Goal: Information Seeking & Learning: Learn about a topic

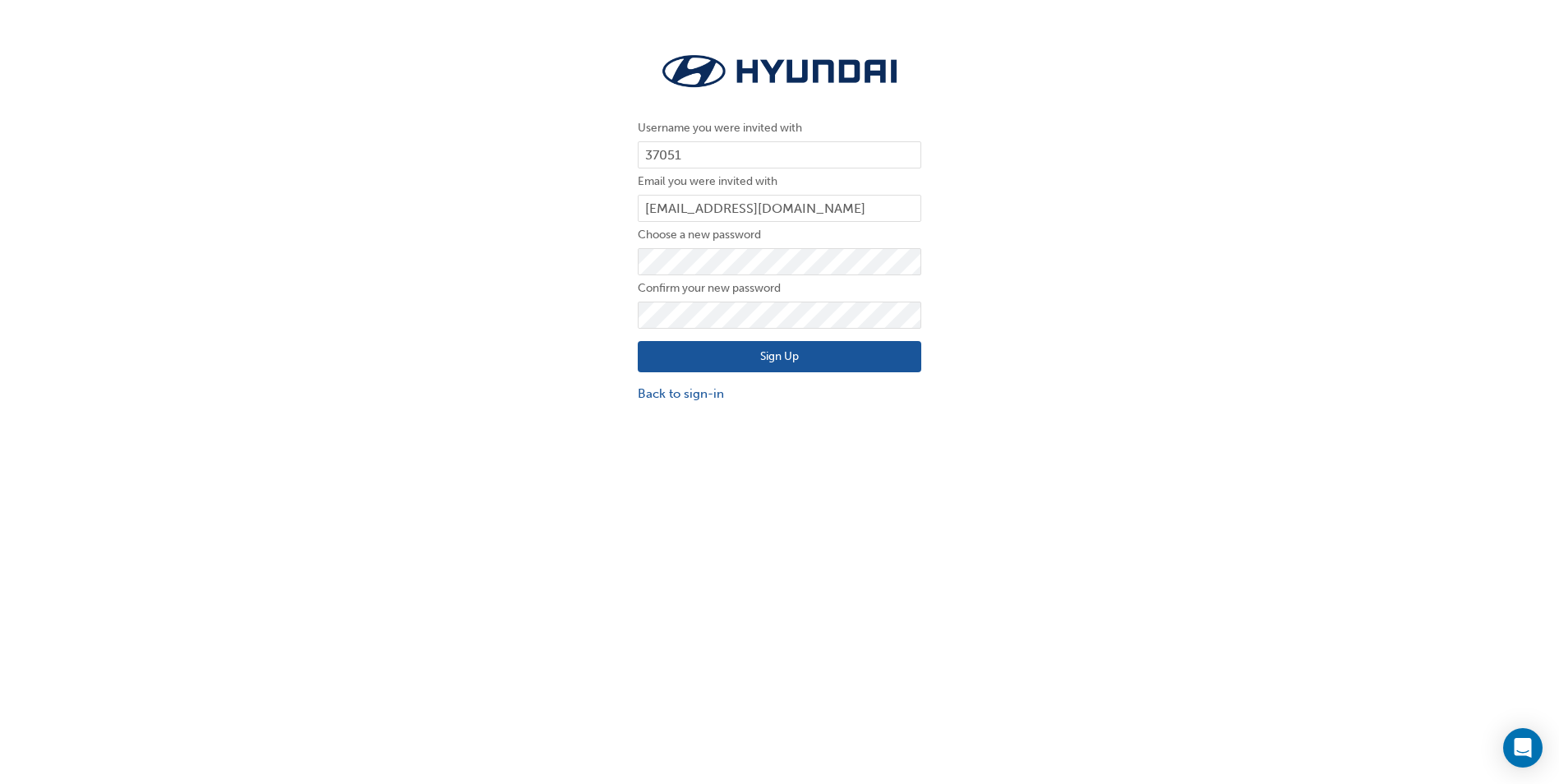
click at [661, 353] on button "Sign Up" at bounding box center [779, 356] width 283 height 31
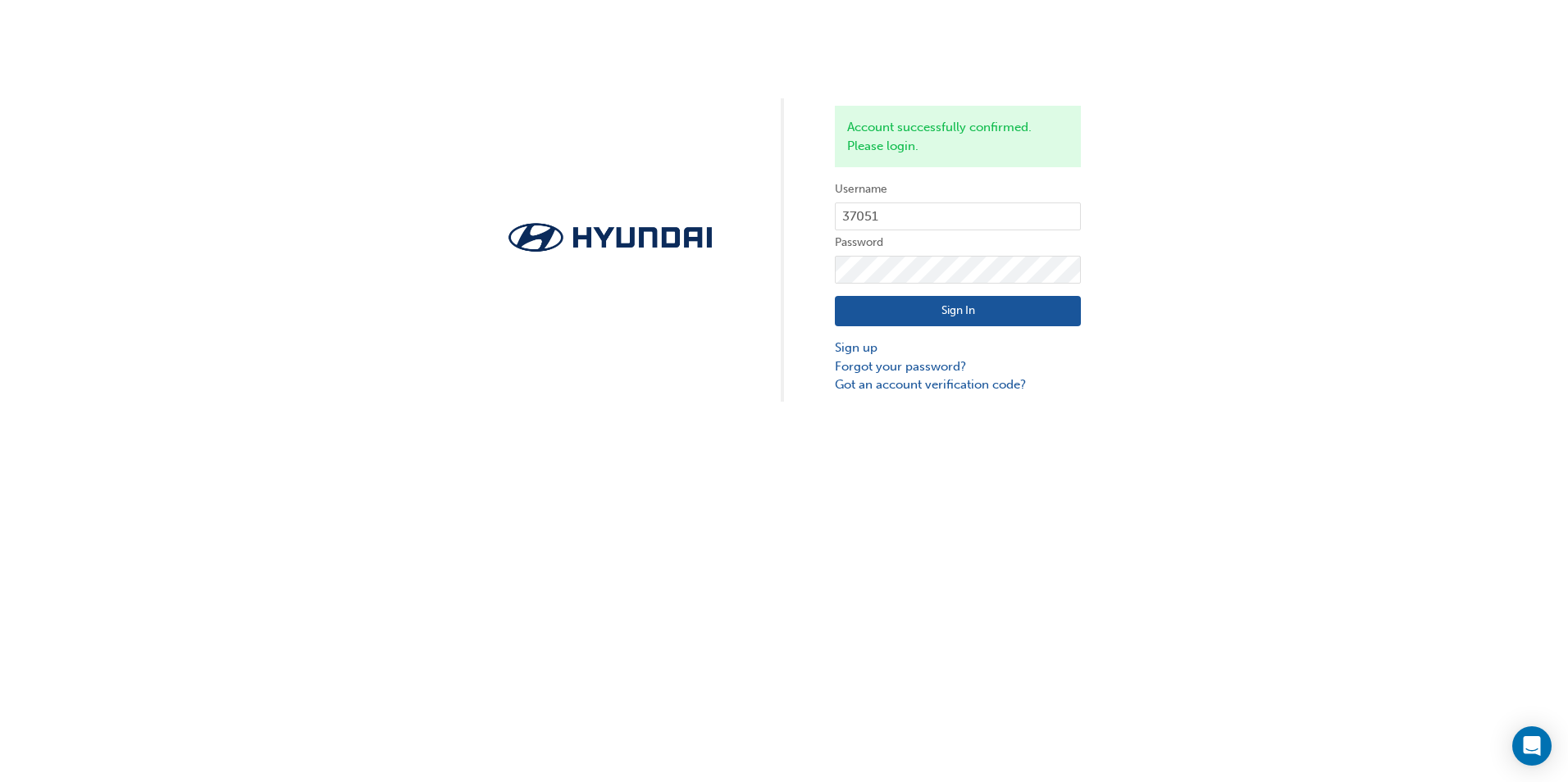
click at [957, 315] on button "Sign In" at bounding box center [957, 312] width 246 height 31
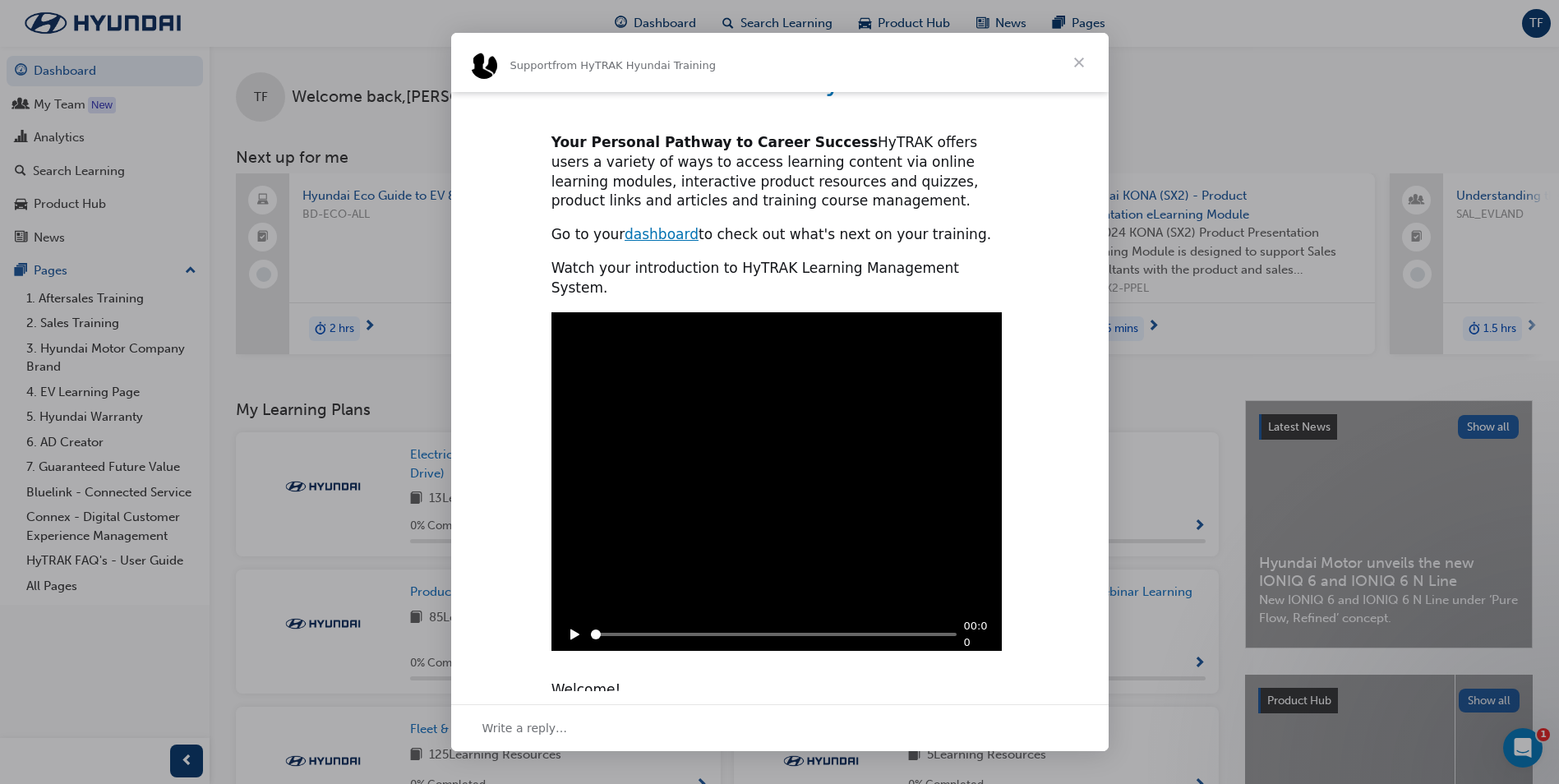
scroll to position [177, 0]
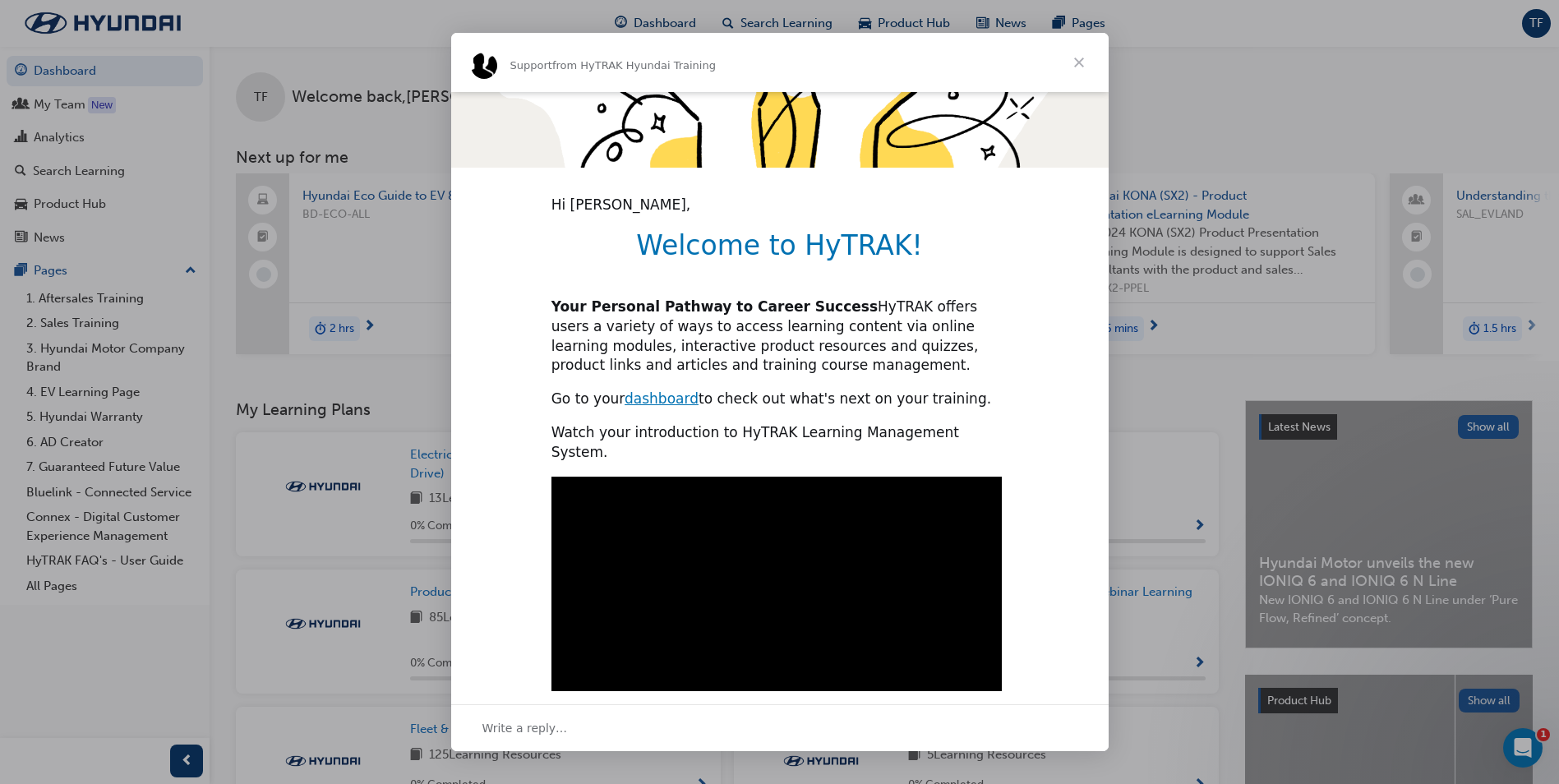
click at [1077, 59] on span "Close" at bounding box center [1078, 62] width 59 height 59
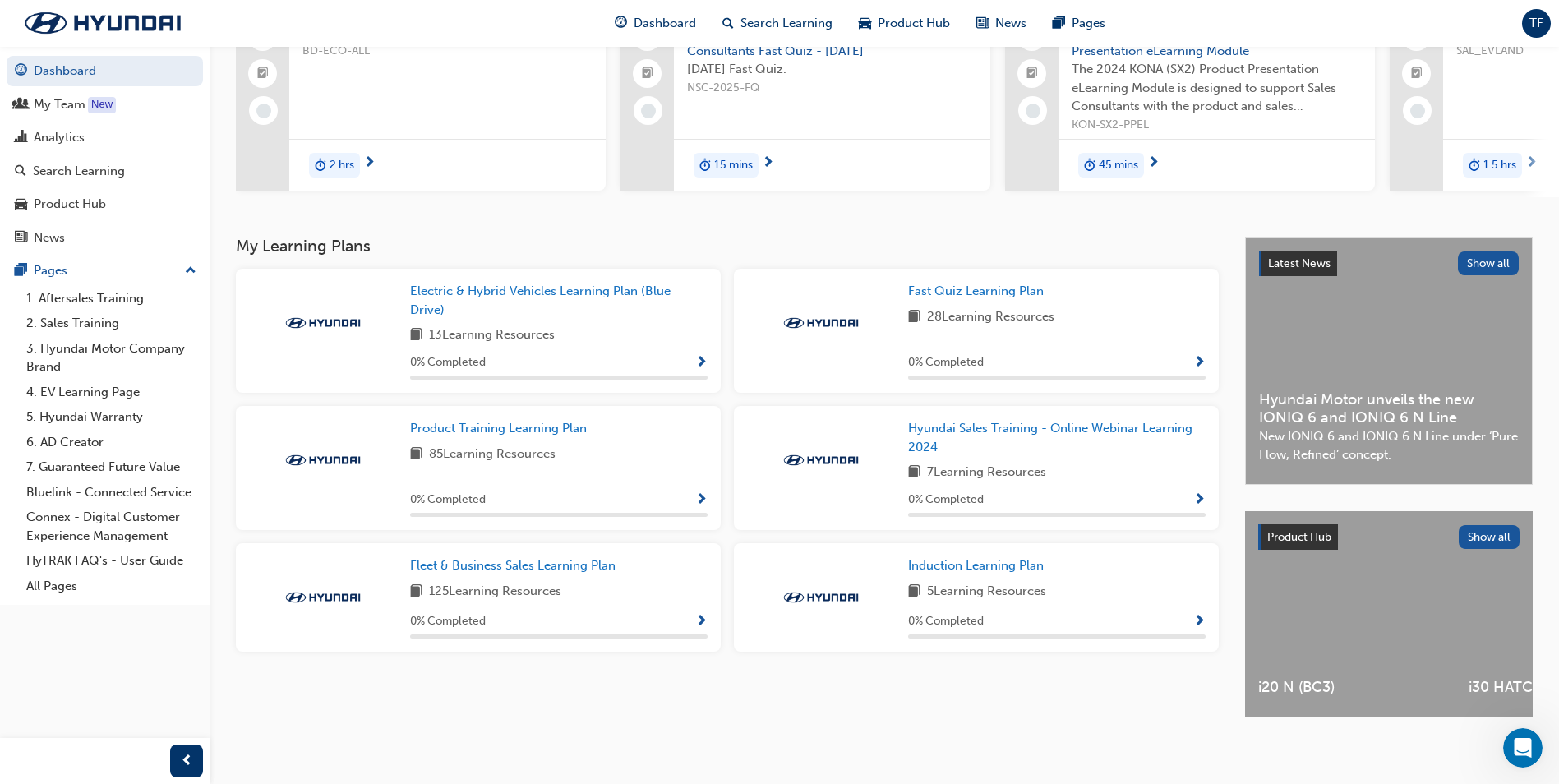
scroll to position [164, 0]
click at [976, 298] on span "Fast Quiz Learning Plan" at bounding box center [976, 290] width 136 height 15
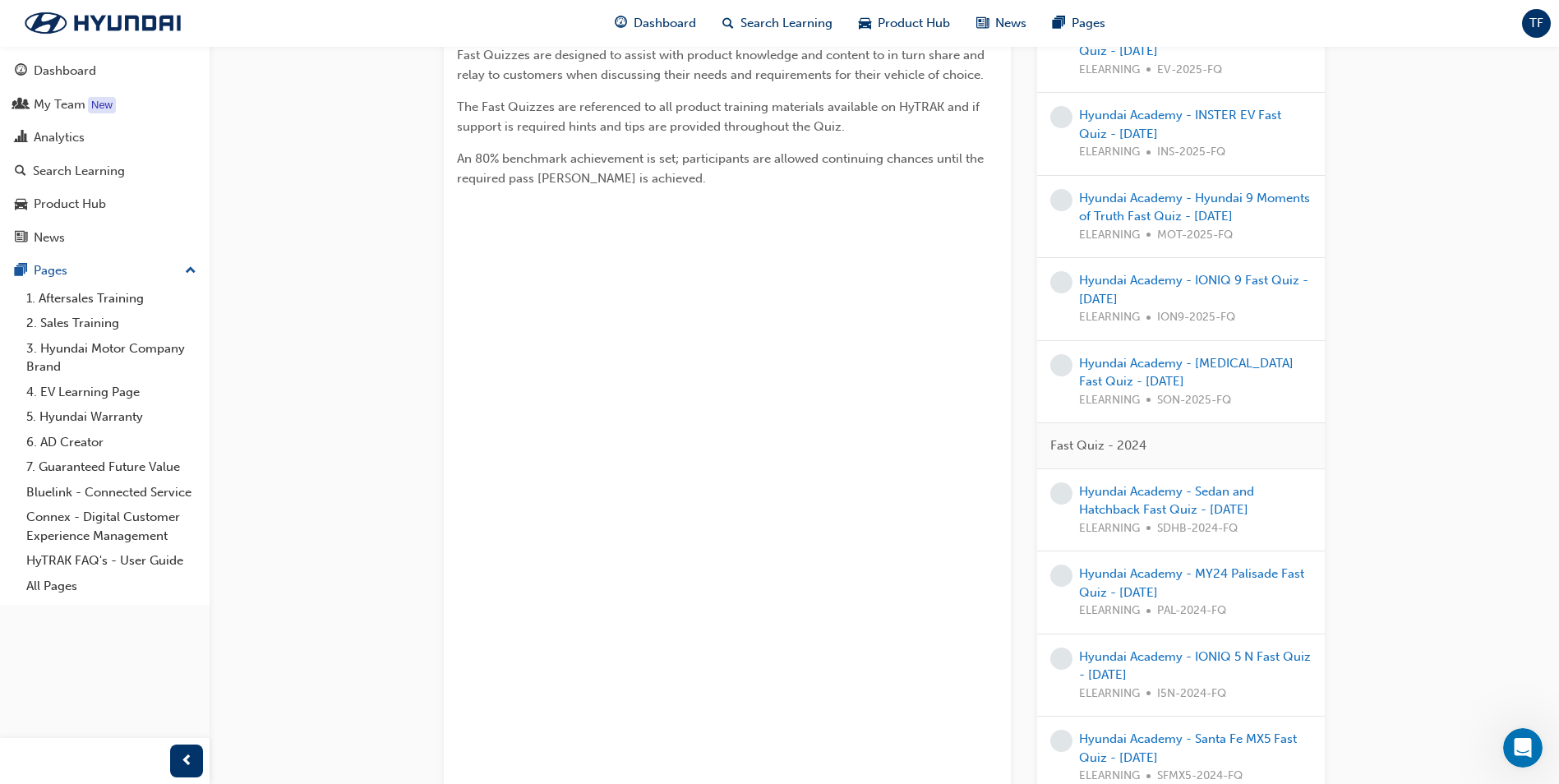
scroll to position [164, 0]
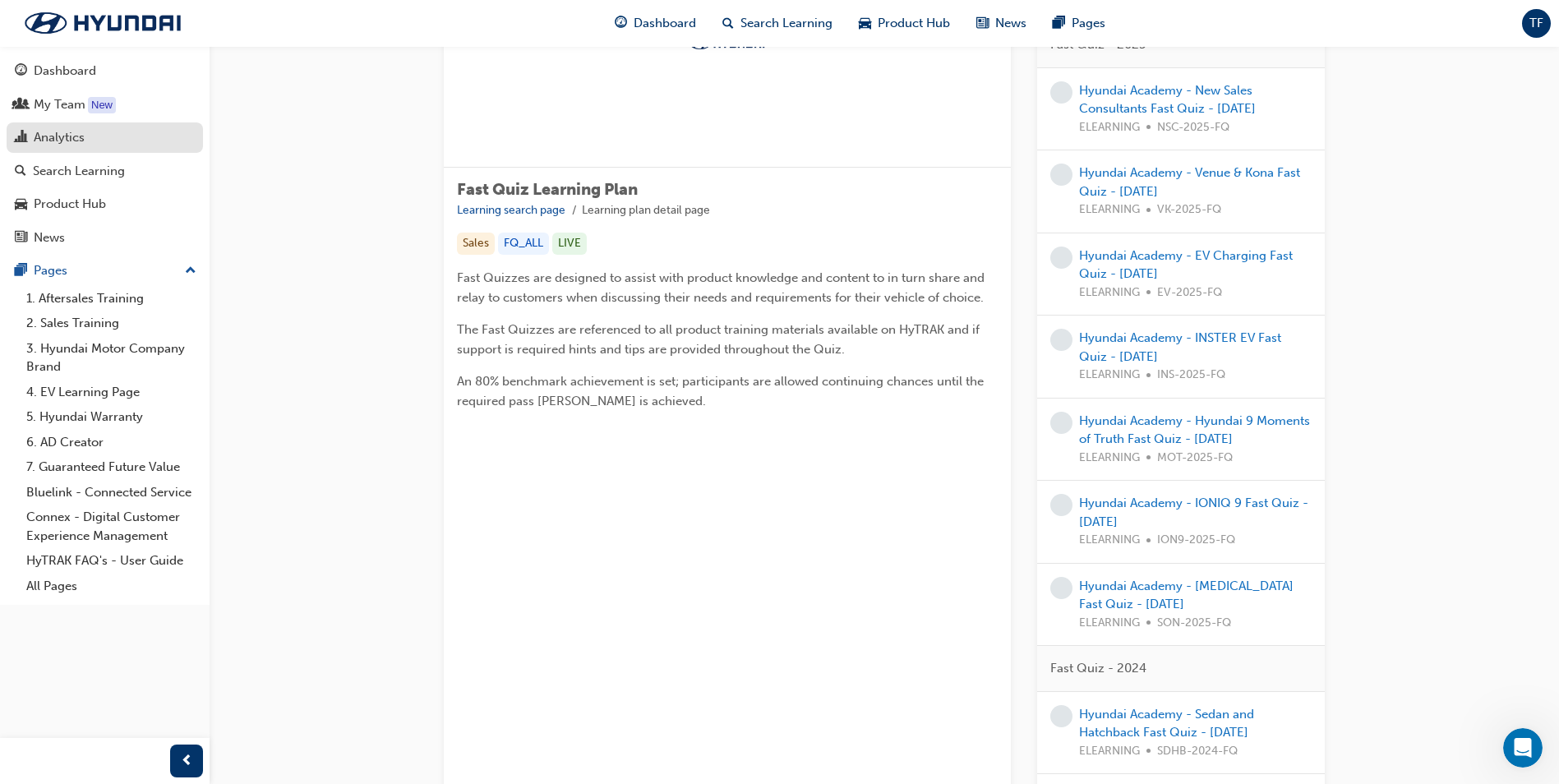
click at [74, 133] on div "Analytics" at bounding box center [59, 138] width 51 height 19
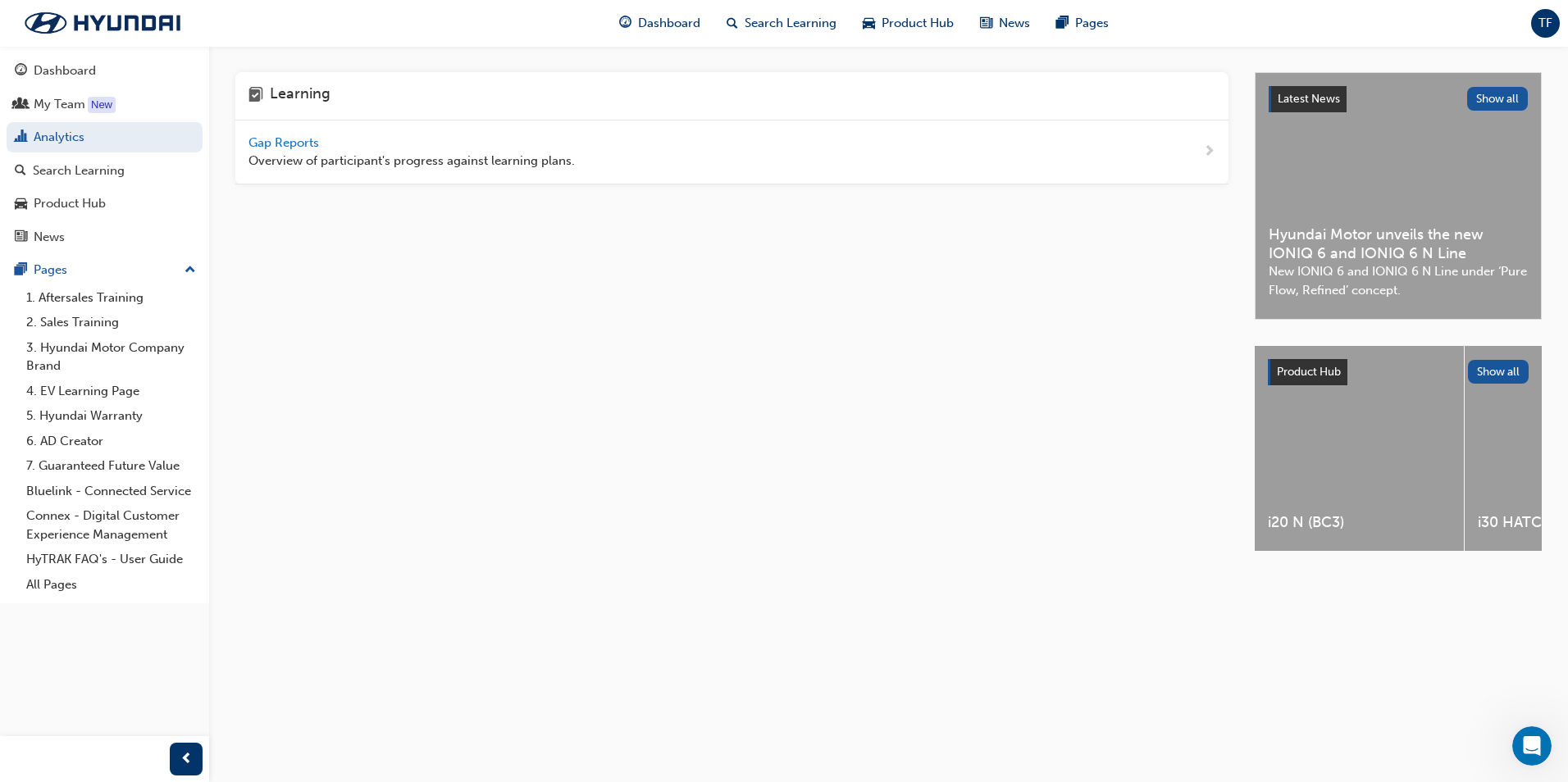
click at [293, 143] on span "Gap Reports" at bounding box center [284, 143] width 74 height 15
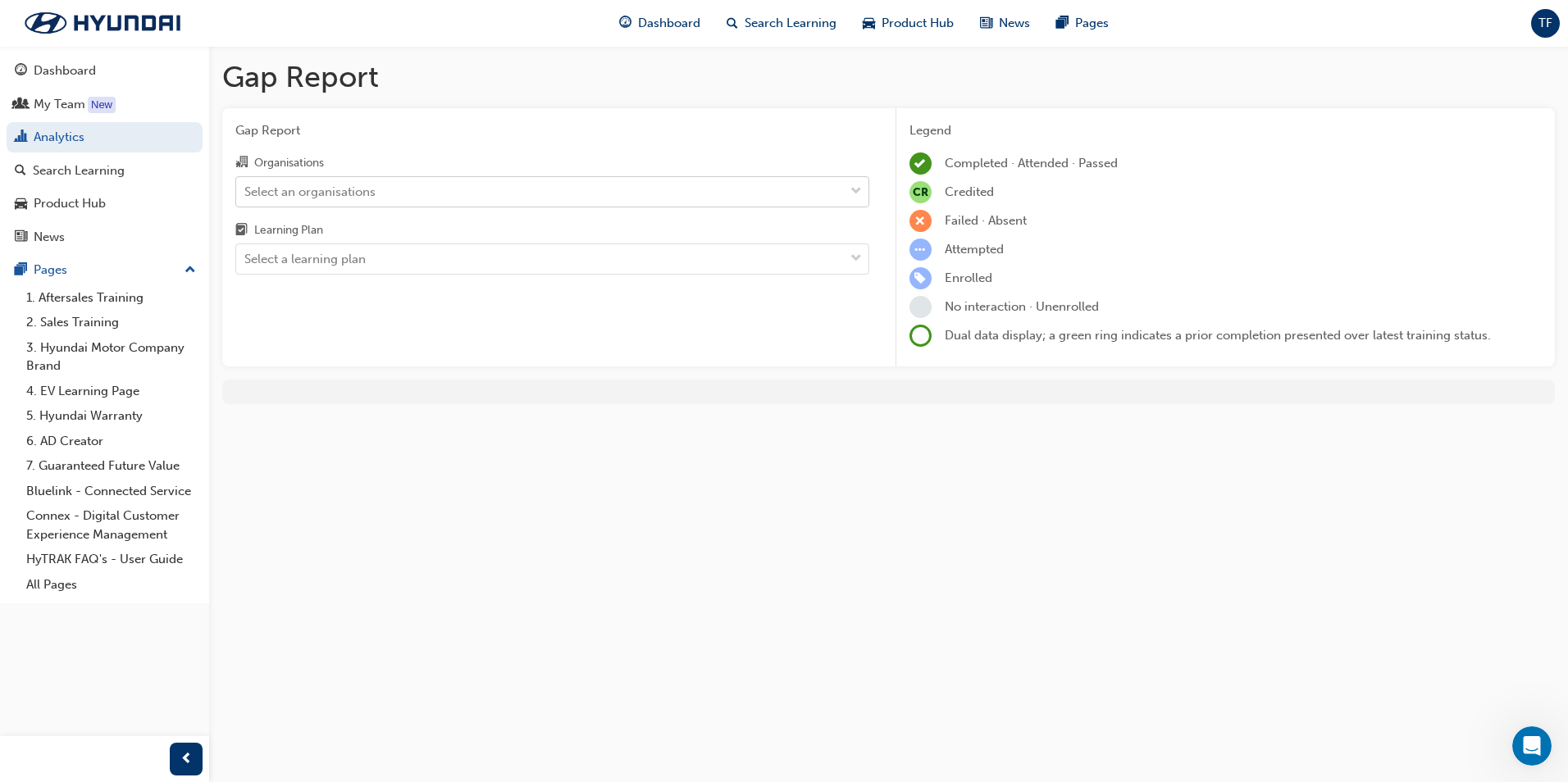
click at [428, 192] on div "Select an organisations" at bounding box center [540, 191] width 608 height 29
click at [246, 192] on input "Organisations Select an organisations" at bounding box center [245, 190] width 2 height 14
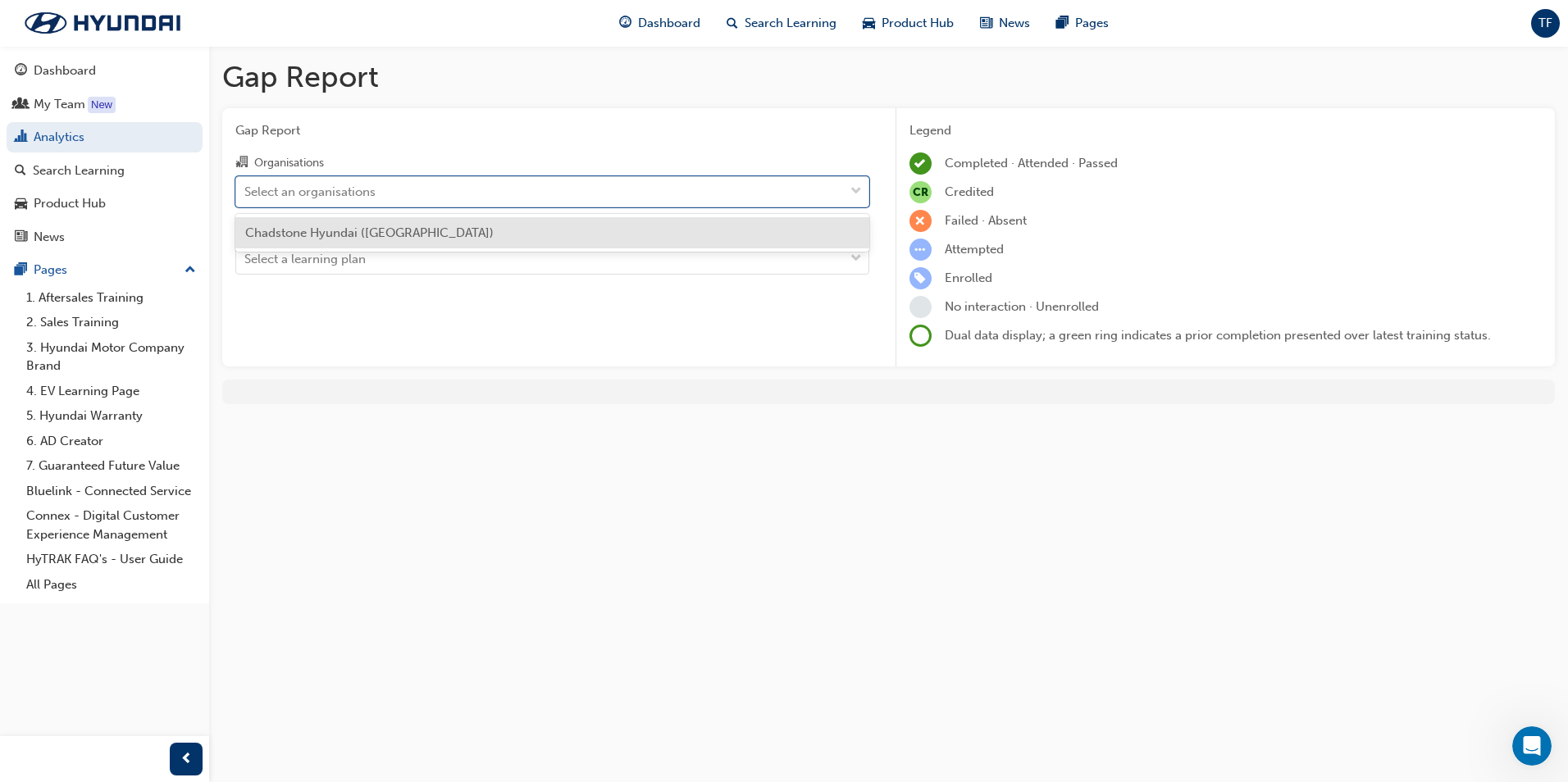
click at [405, 231] on span "Chadstone Hyundai ([GEOGRAPHIC_DATA])" at bounding box center [369, 233] width 248 height 15
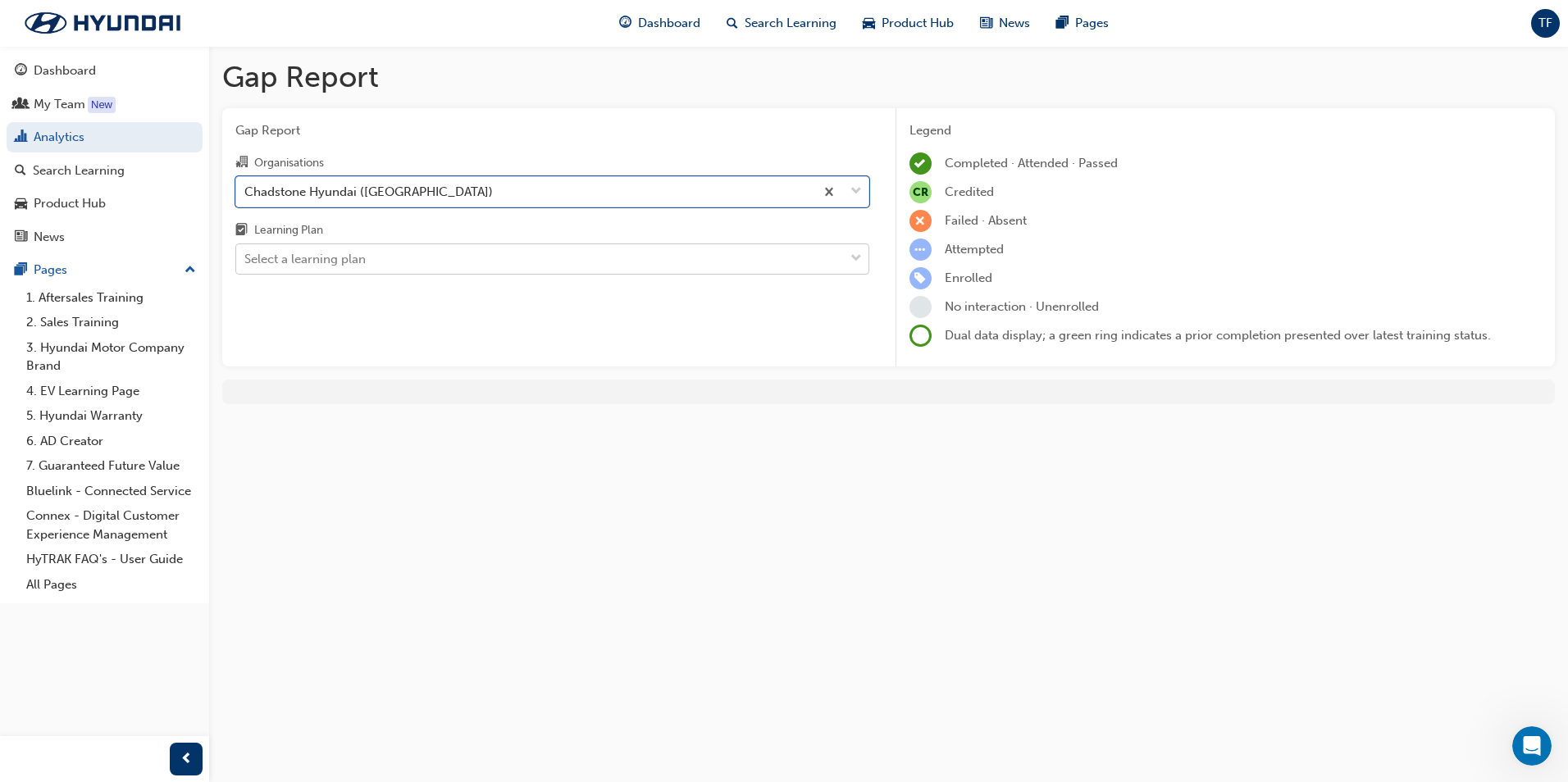
click at [418, 258] on div "Select a learning plan" at bounding box center [540, 259] width 608 height 29
click at [246, 258] on input "Learning Plan Select a learning plan" at bounding box center [245, 258] width 2 height 14
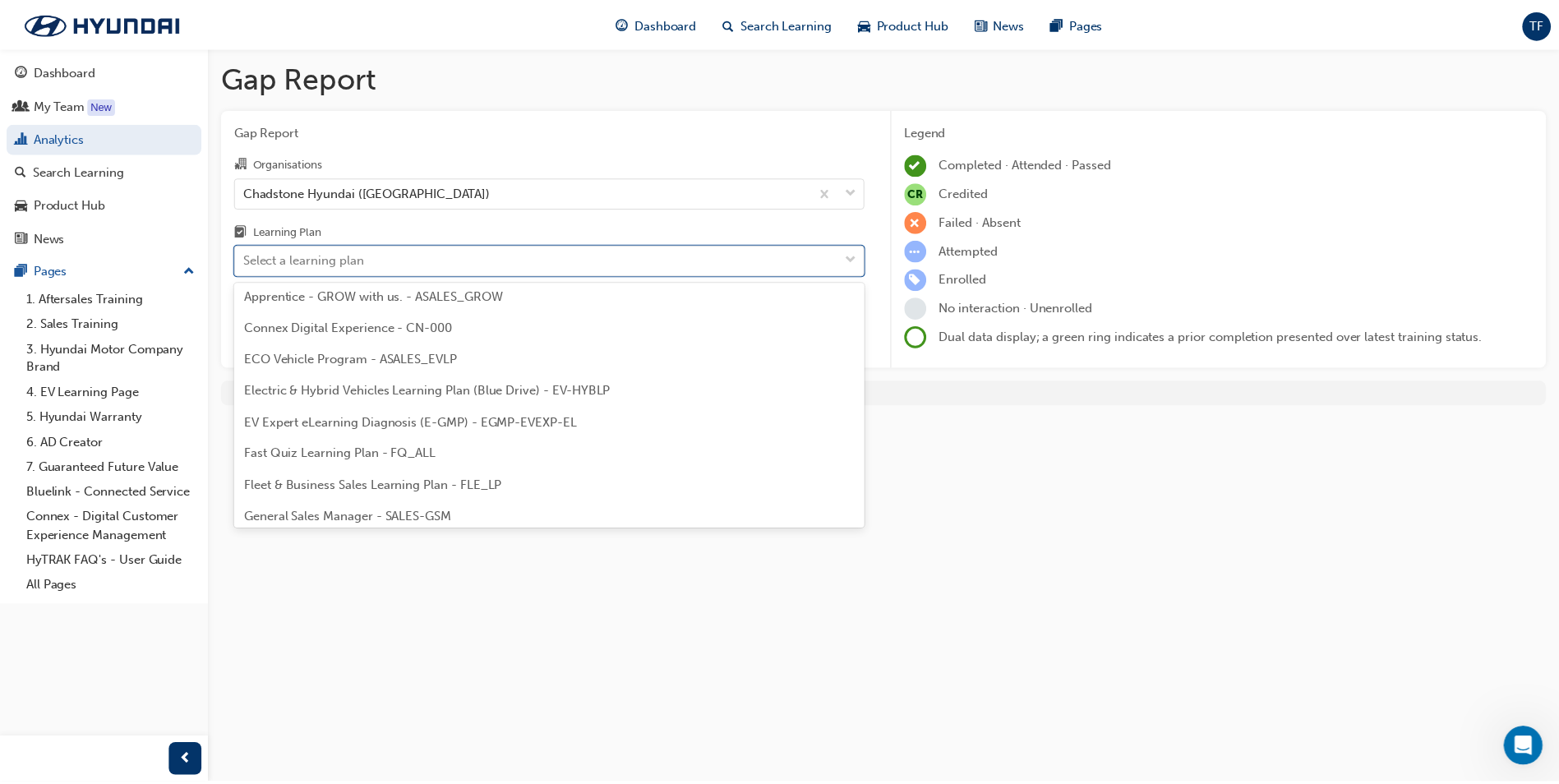
scroll to position [246, 0]
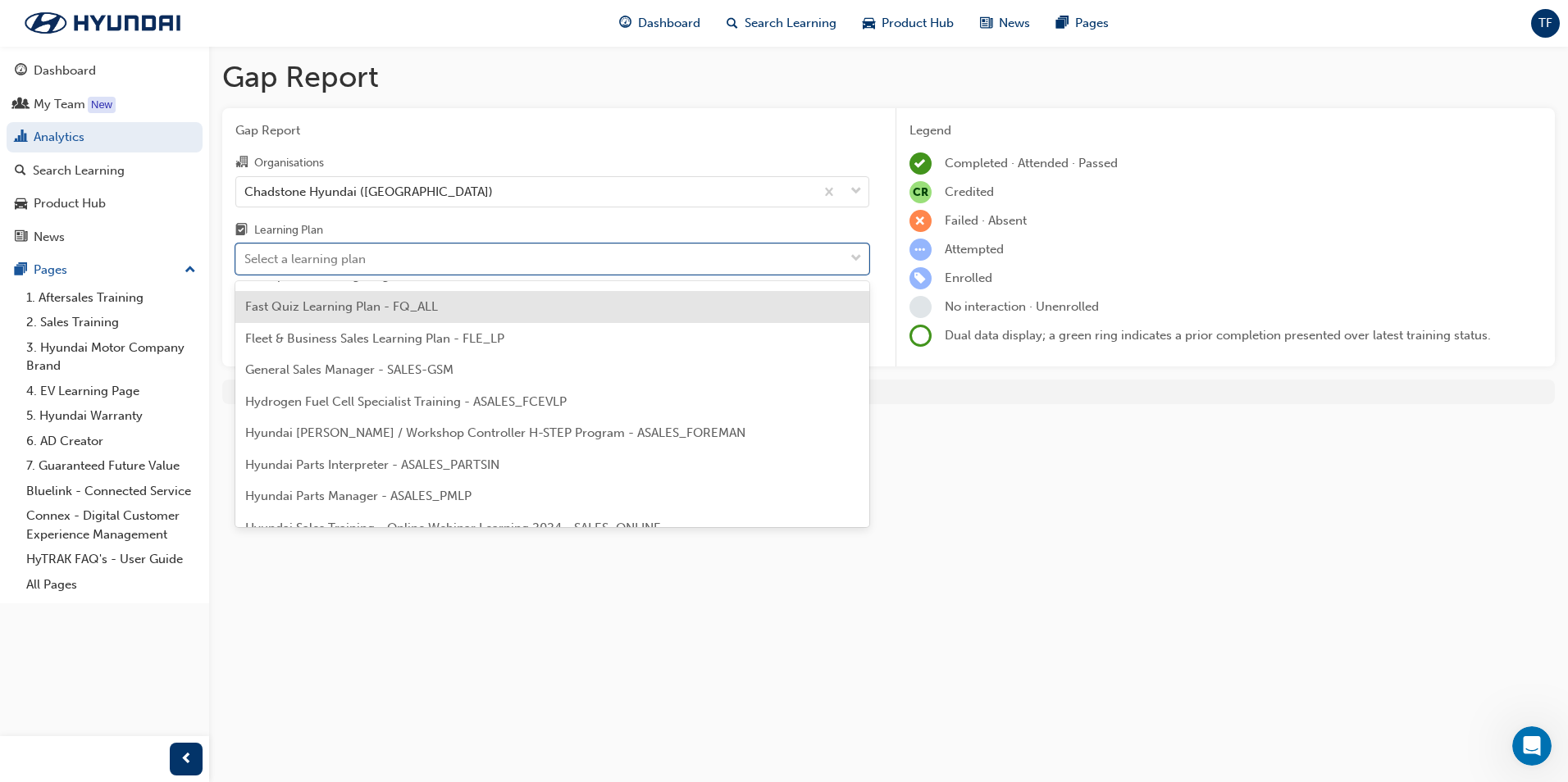
click at [346, 307] on span "Fast Quiz Learning Plan - FQ_ALL" at bounding box center [341, 307] width 193 height 15
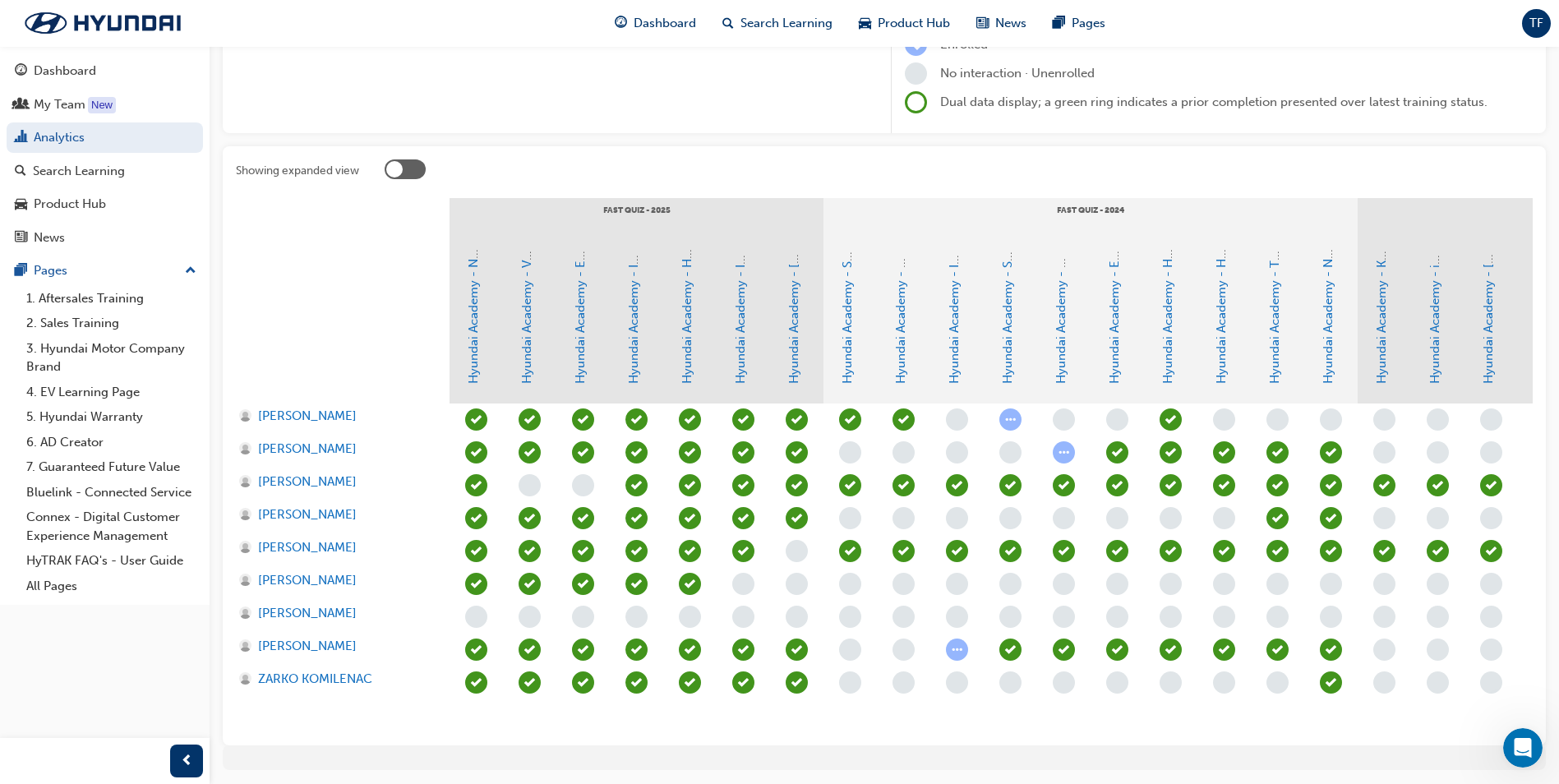
scroll to position [246, 0]
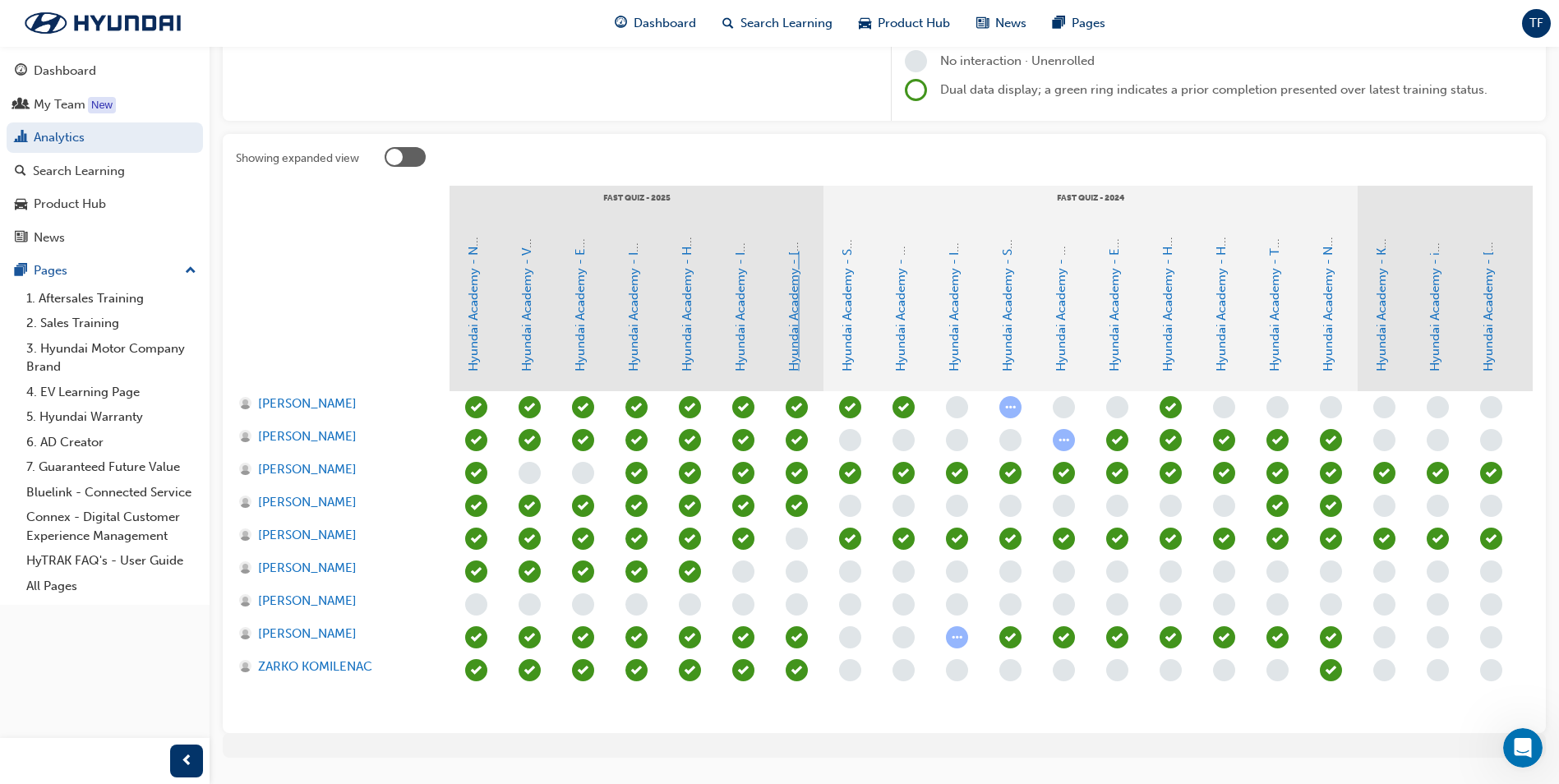
click at [793, 341] on link "Hyundai Academy - [MEDICAL_DATA] Fast Quiz - [DATE]" at bounding box center [794, 211] width 15 height 323
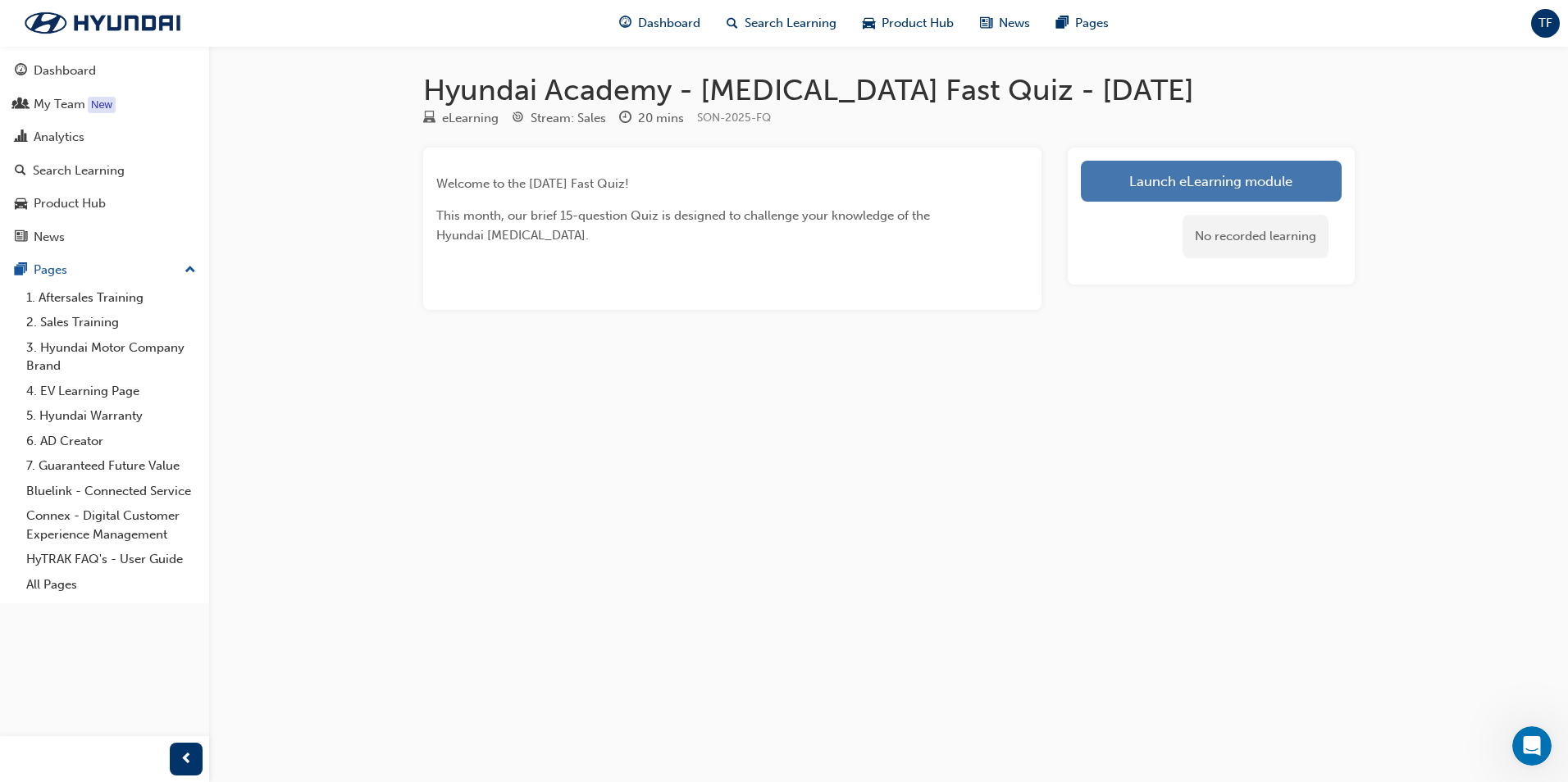
click at [1154, 176] on link "Launch eLearning module" at bounding box center [1211, 181] width 261 height 41
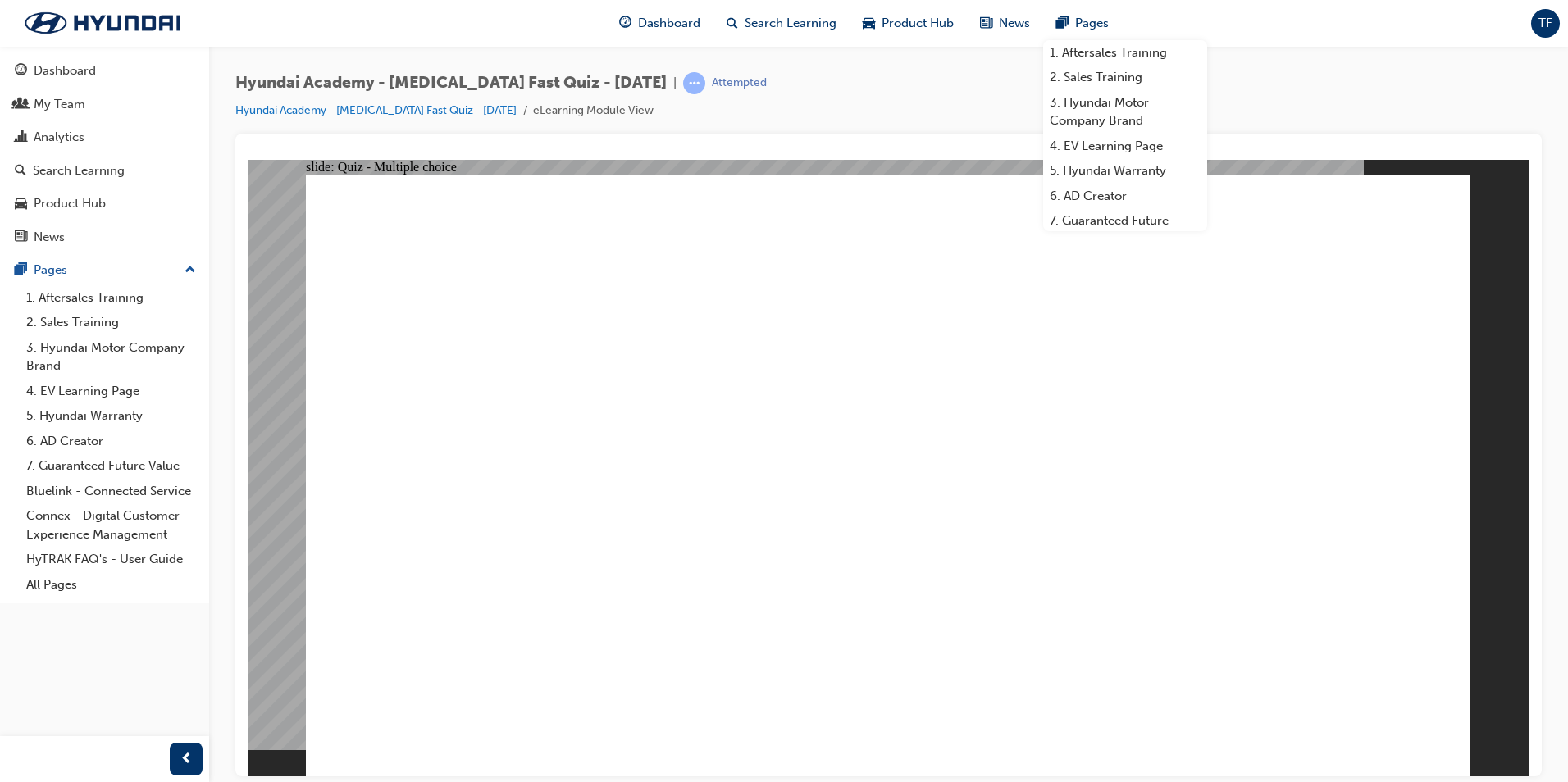
click at [903, 100] on div "Hyundai Academy - [MEDICAL_DATA] Fast Quiz - [DATE] | Attempted Hyundai Academy…" at bounding box center [889, 103] width 1307 height 61
radio input "true"
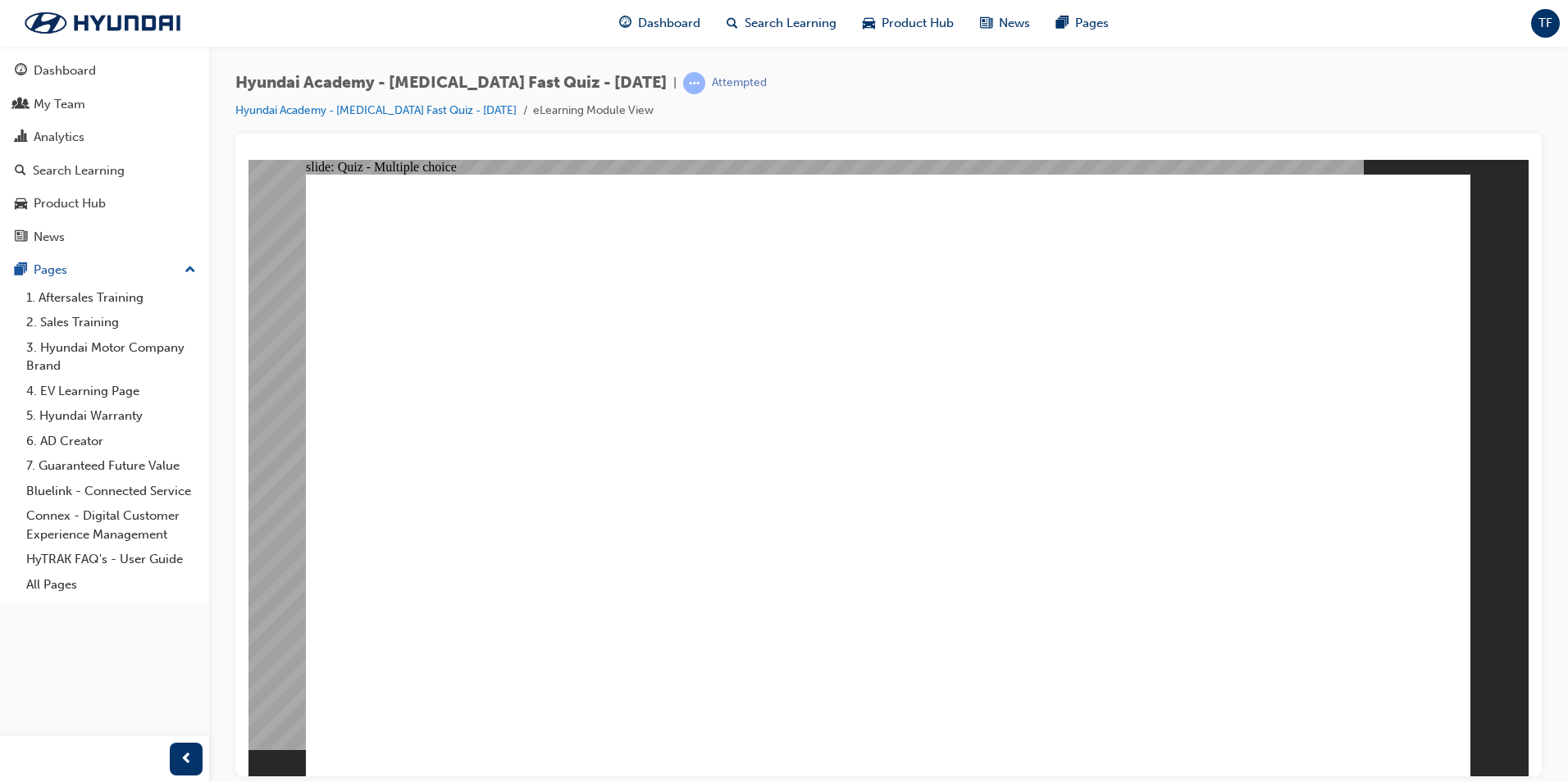
radio input "true"
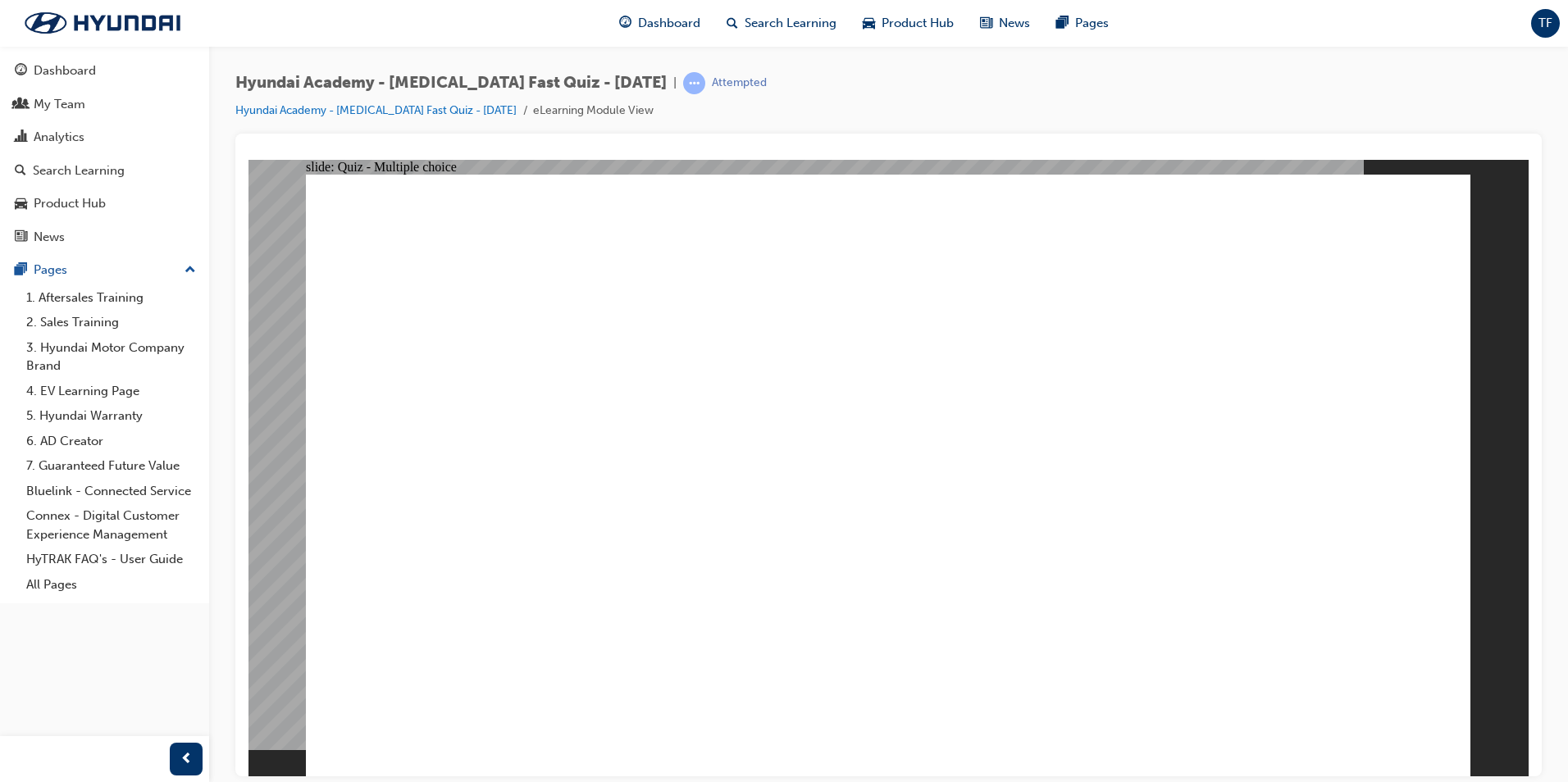
radio input "true"
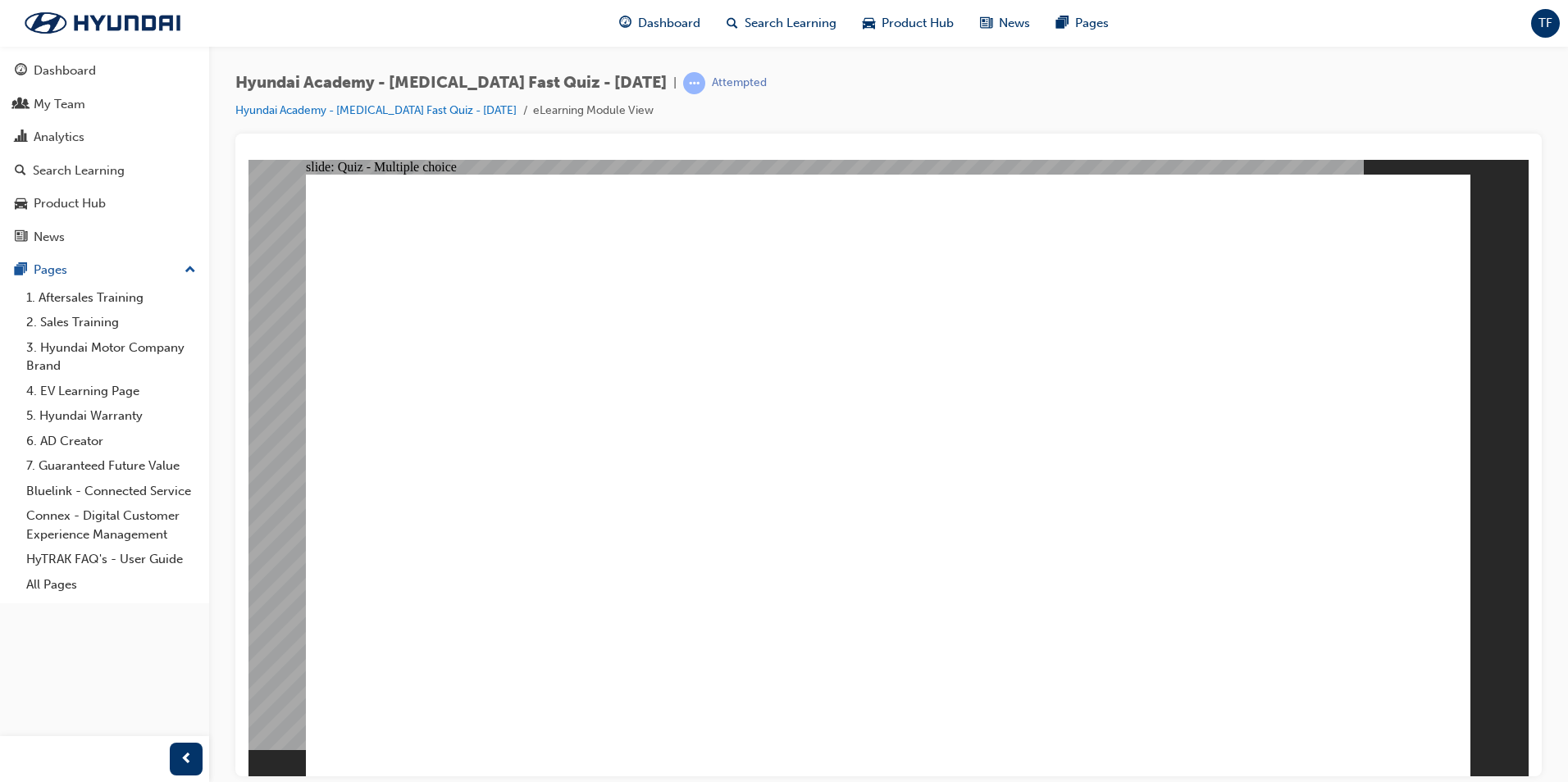
checkbox input "true"
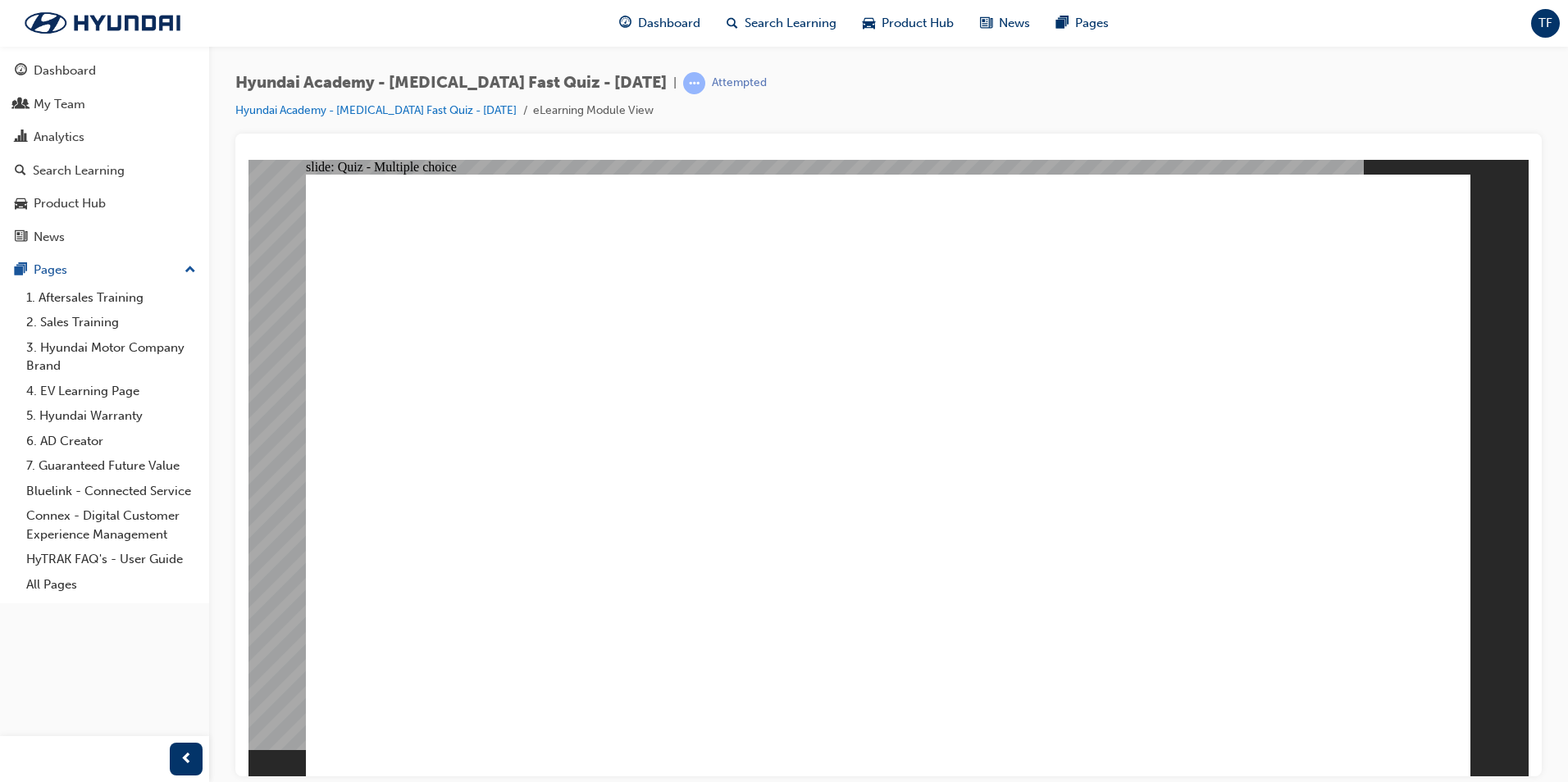
radio input "true"
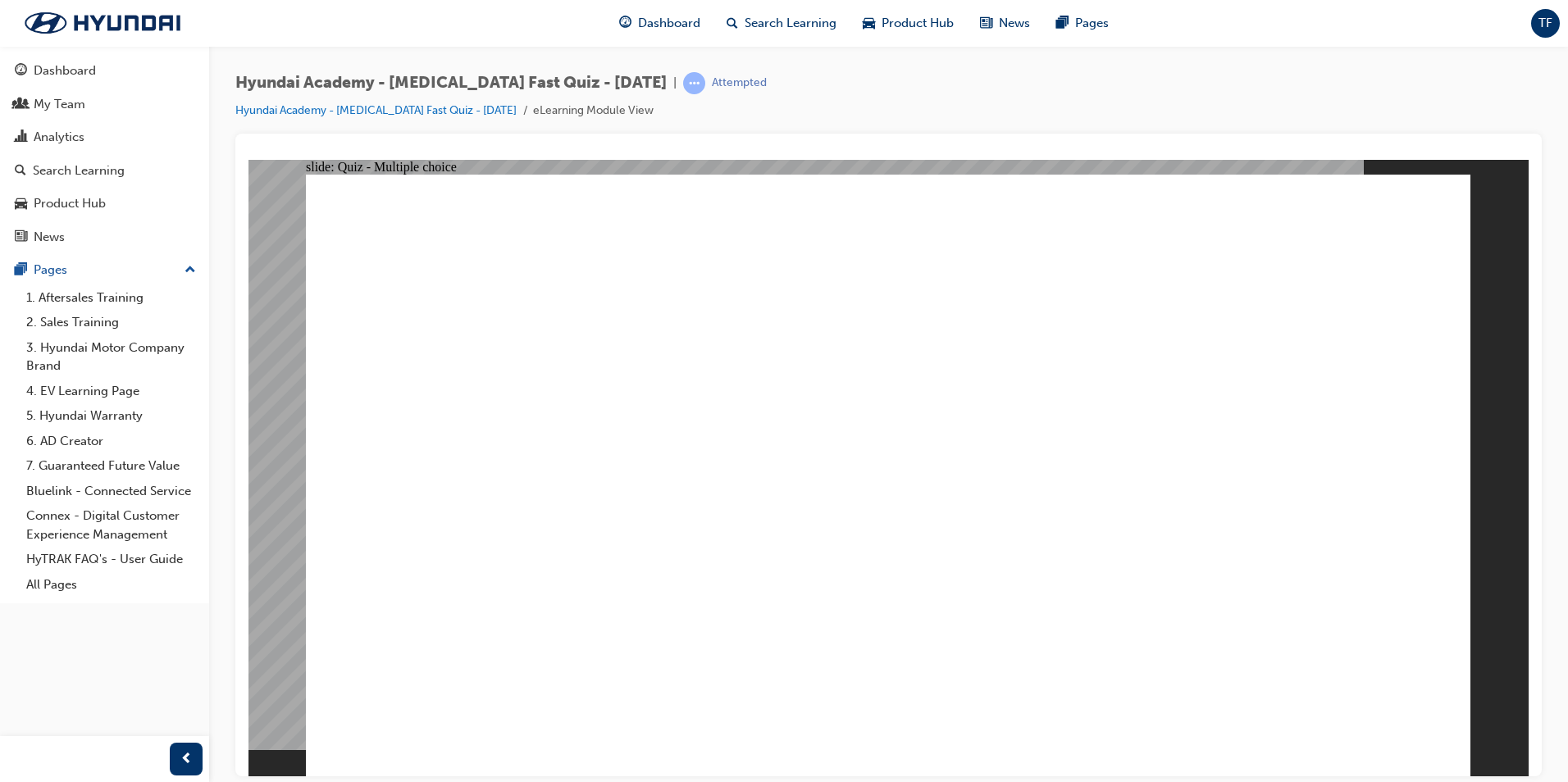
checkbox input "true"
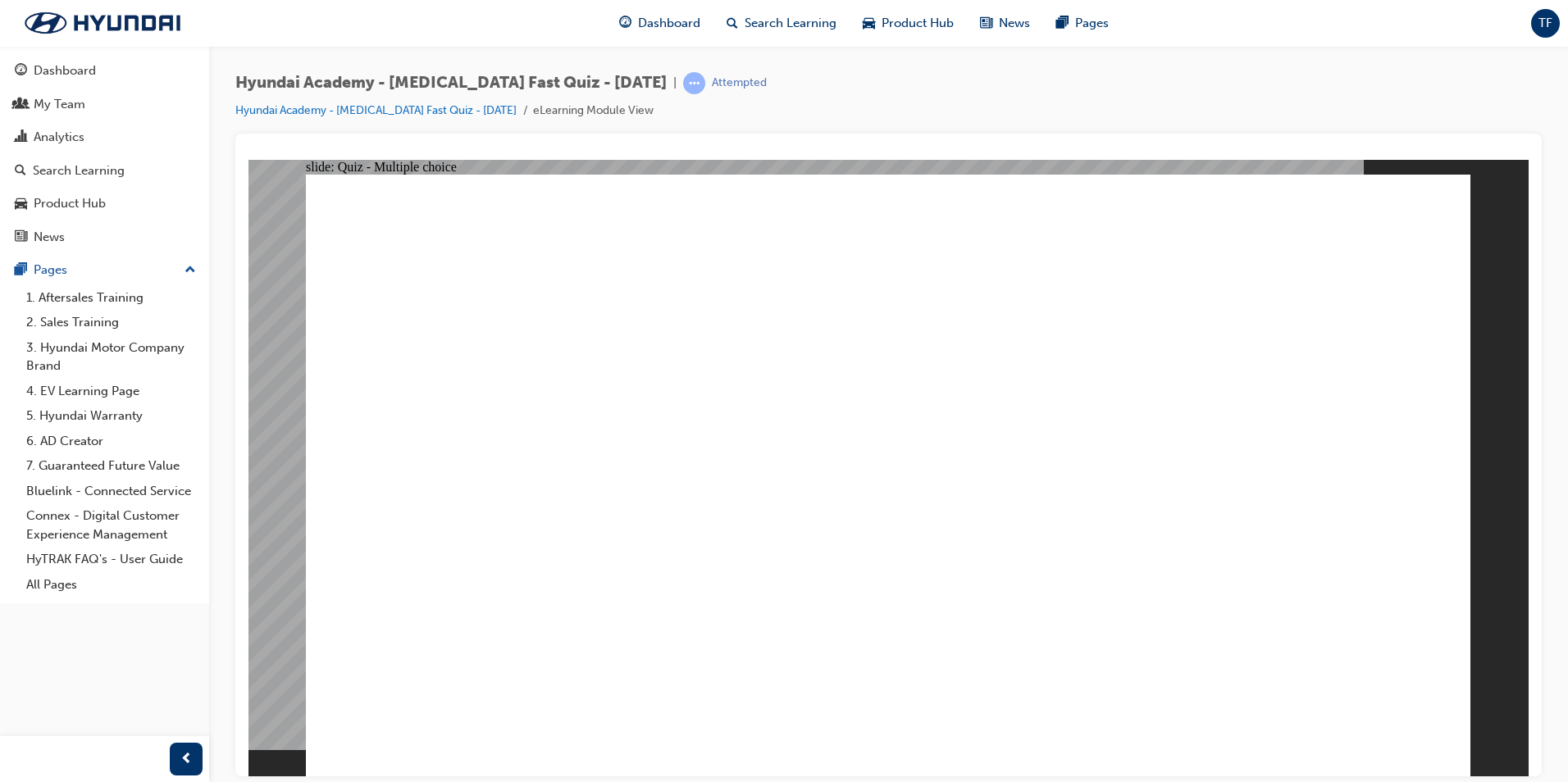
radio input "true"
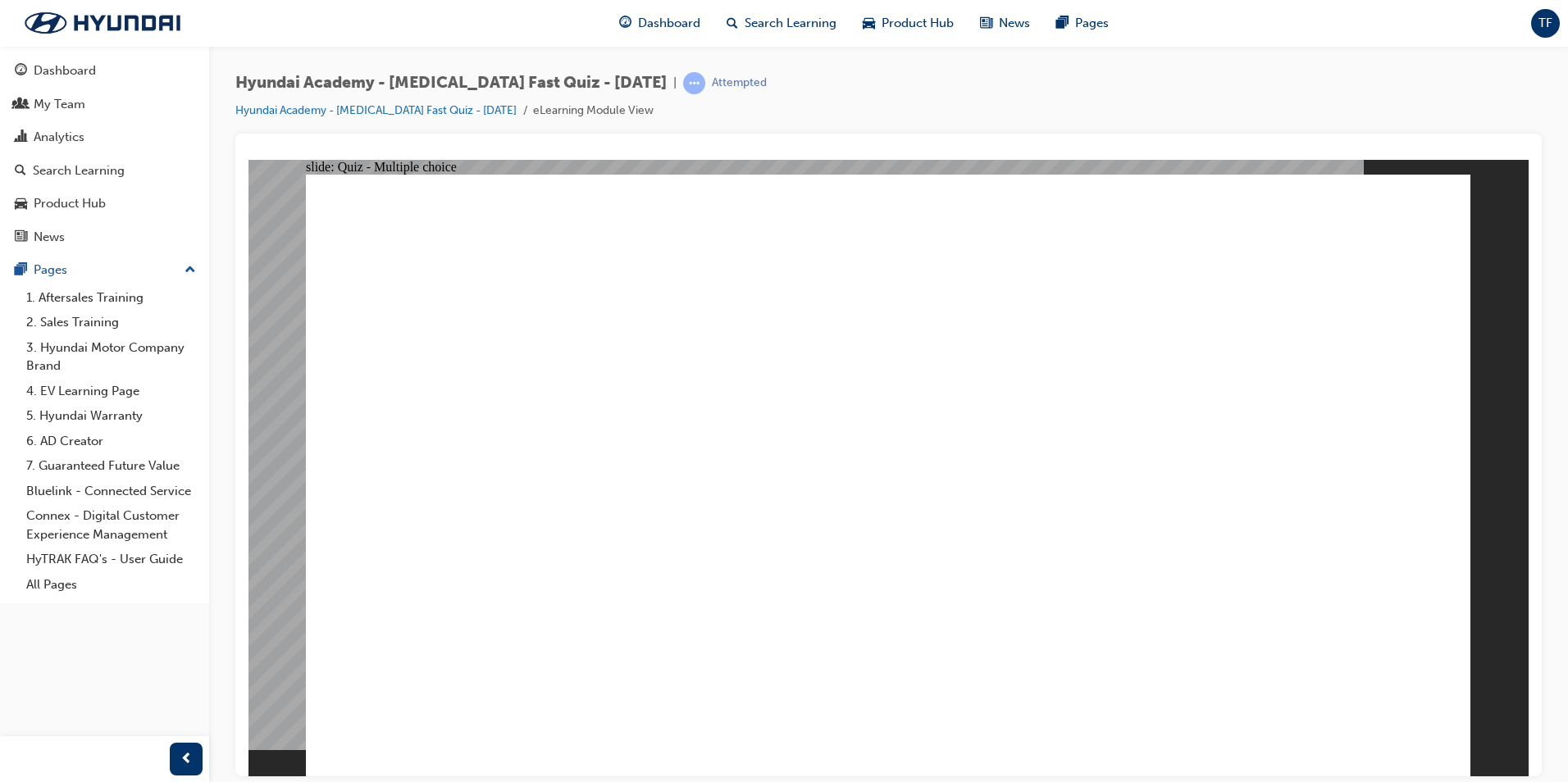
checkbox input "true"
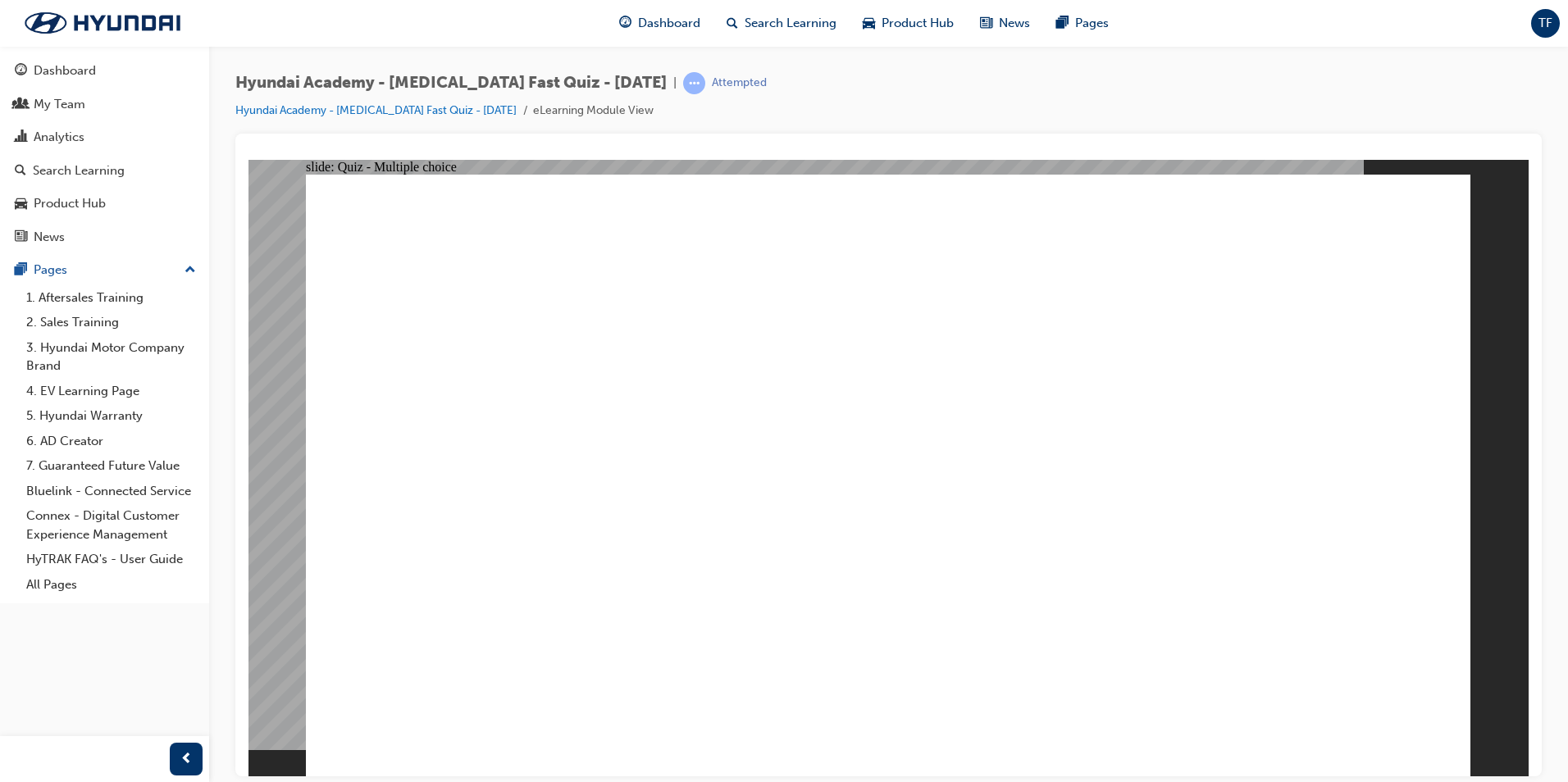
drag, startPoint x: 593, startPoint y: 514, endPoint x: 593, endPoint y: 540, distance: 26.0
checkbox input "false"
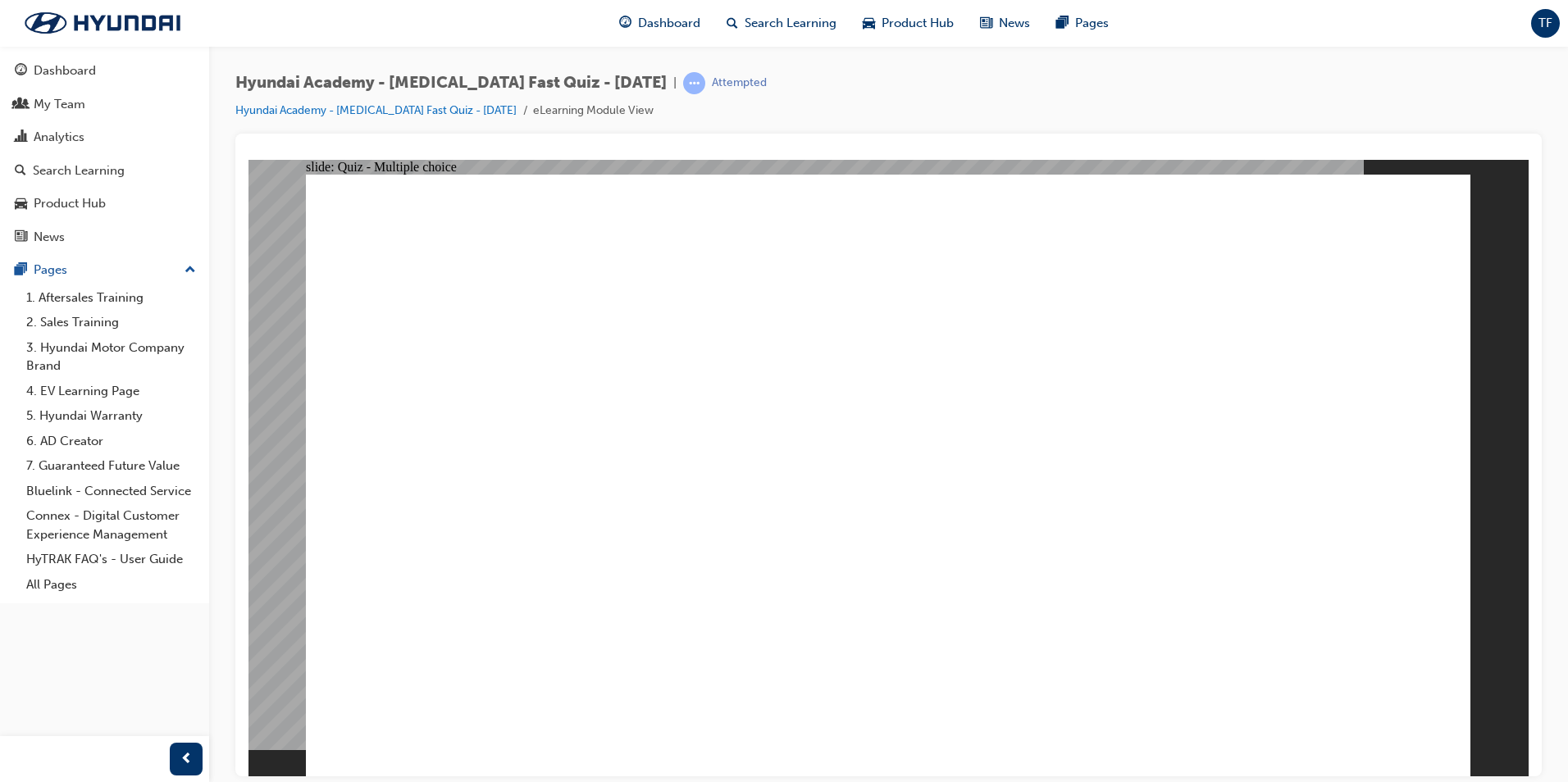
checkbox input "true"
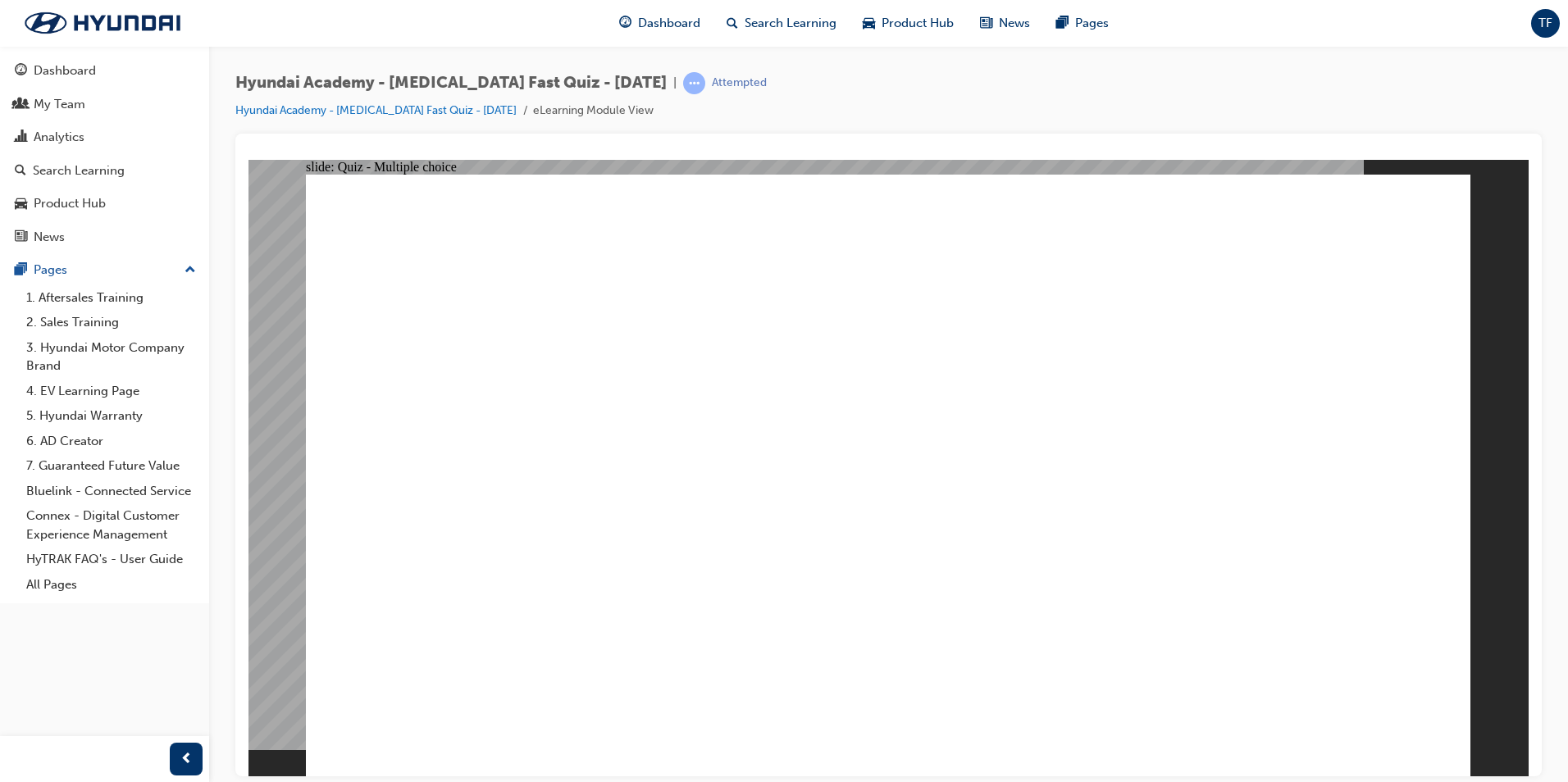
checkbox input "true"
